Goal: Transaction & Acquisition: Purchase product/service

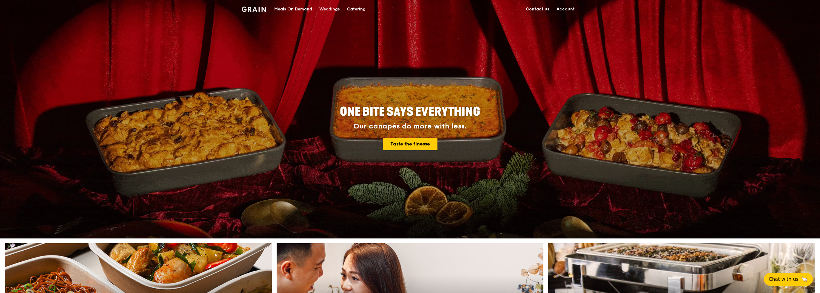
click at [285, 10] on div "Meals On Demand" at bounding box center [293, 9] width 38 height 18
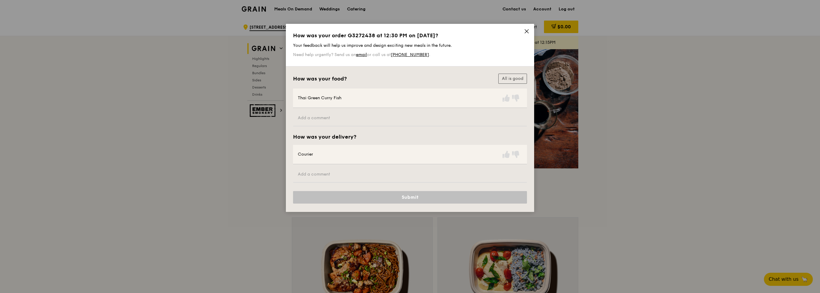
click at [527, 31] on icon at bounding box center [527, 32] width 4 height 4
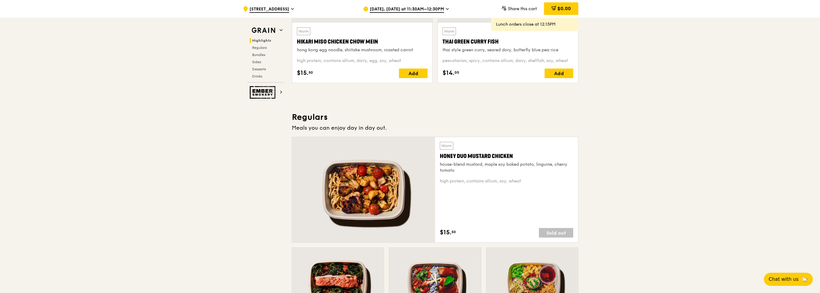
scroll to position [149, 0]
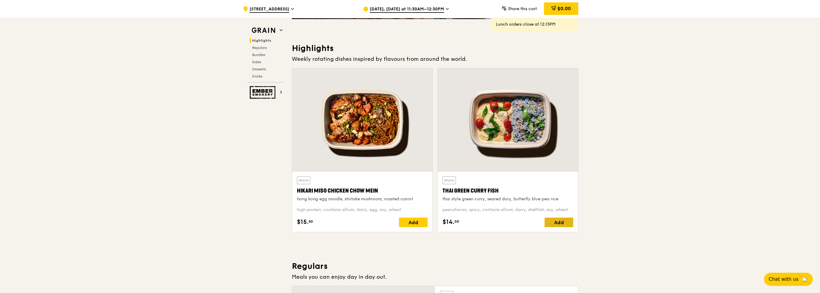
click at [555, 221] on div "Add" at bounding box center [559, 223] width 29 height 10
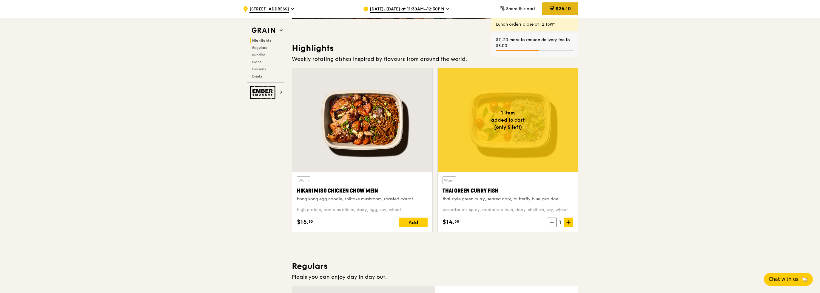
click at [565, 11] on span "$25.10" at bounding box center [563, 9] width 15 height 6
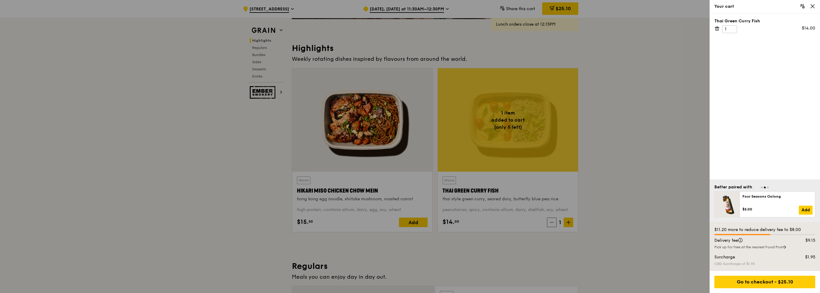
click at [439, 9] on div at bounding box center [410, 146] width 820 height 293
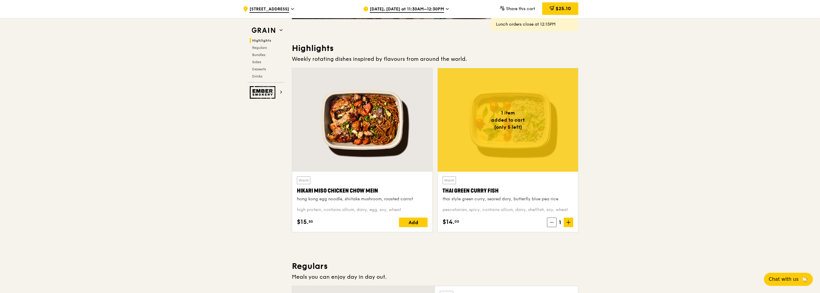
click at [441, 10] on span "[DATE], [DATE] at 11:30AM–12:30PM" at bounding box center [407, 9] width 74 height 7
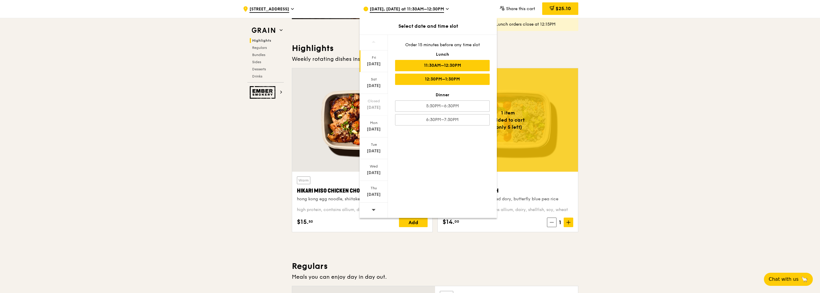
click at [435, 78] on div "12:30PM–1:30PM" at bounding box center [442, 79] width 95 height 11
click at [561, 7] on span "$25.10" at bounding box center [563, 9] width 15 height 6
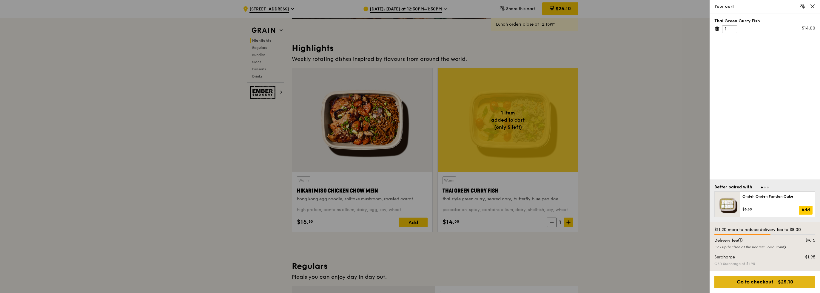
click at [776, 283] on div "Go to checkout - $25.10" at bounding box center [764, 282] width 101 height 13
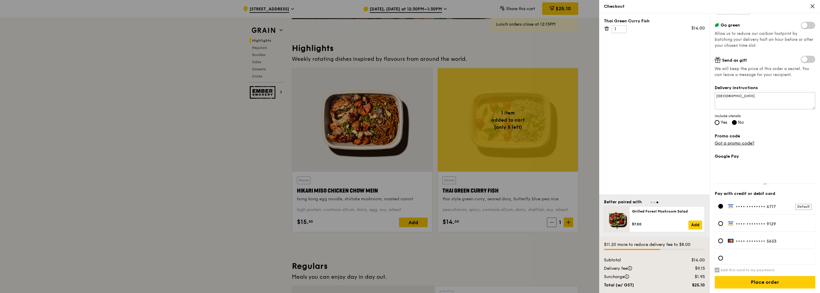
scroll to position [269, 0]
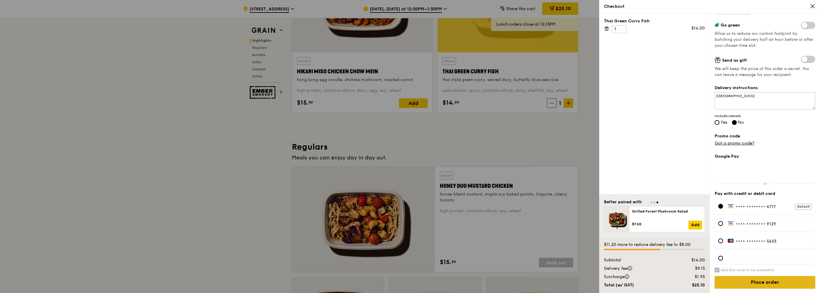
click at [761, 283] on input "Place order" at bounding box center [765, 282] width 101 height 13
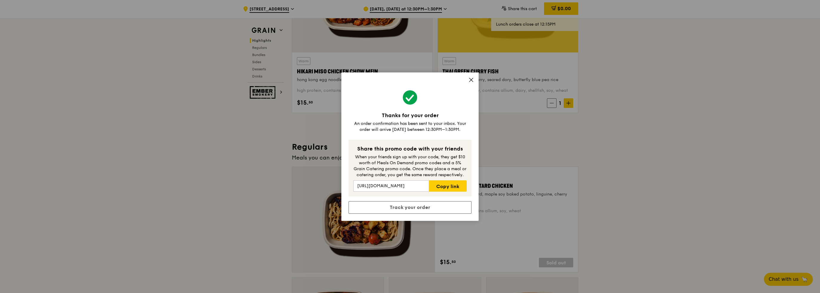
click at [470, 80] on icon at bounding box center [471, 80] width 4 height 4
